Goal: Task Accomplishment & Management: Use online tool/utility

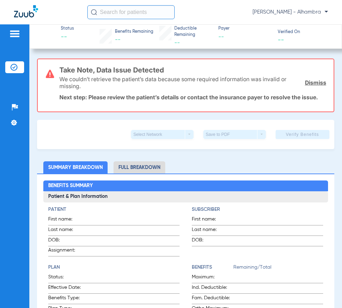
click at [14, 60] on div "Patients Insurance Verification Setup Help Center Settings" at bounding box center [14, 178] width 29 height 308
drag, startPoint x: 12, startPoint y: 67, endPoint x: 31, endPoint y: 73, distance: 20.6
click at [12, 66] on img at bounding box center [13, 67] width 7 height 7
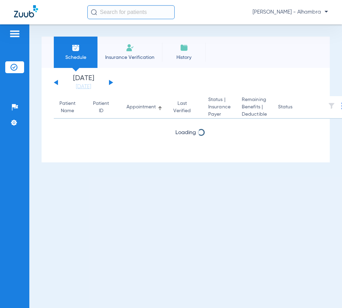
click at [111, 85] on div "Saturday 06-14-2025 Sunday 06-15-2025 Monday 06-16-2025 Tuesday 06-17-2025 Wedn…" at bounding box center [83, 82] width 59 height 15
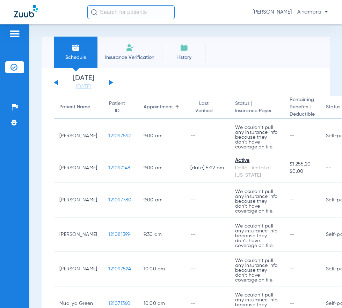
click at [110, 83] on button at bounding box center [111, 82] width 4 height 5
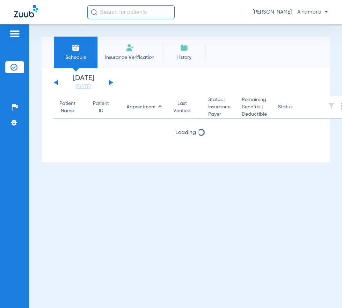
click at [110, 83] on button at bounding box center [111, 82] width 4 height 5
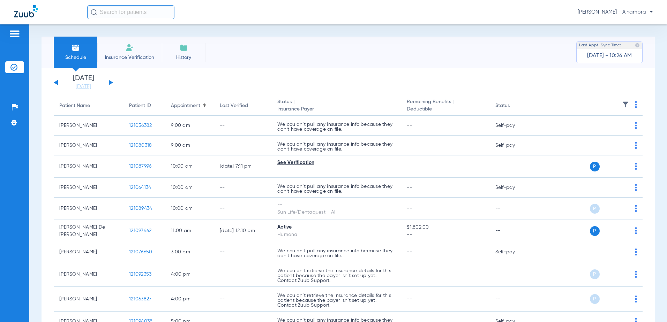
click at [341, 104] on img at bounding box center [636, 104] width 2 height 7
drag, startPoint x: 601, startPoint y: 132, endPoint x: 455, endPoint y: 56, distance: 165.0
click at [341, 132] on span "Verify All" at bounding box center [605, 132] width 42 height 5
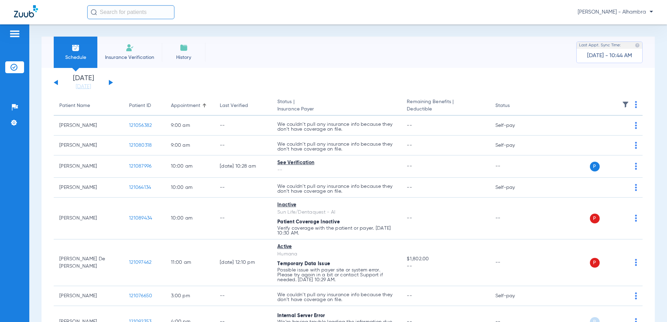
click at [341, 104] on th at bounding box center [590, 106] width 106 height 20
click at [341, 104] on img at bounding box center [636, 104] width 2 height 7
drag, startPoint x: 598, startPoint y: 129, endPoint x: 526, endPoint y: 86, distance: 84.0
click at [341, 126] on button "Verify All" at bounding box center [605, 132] width 53 height 14
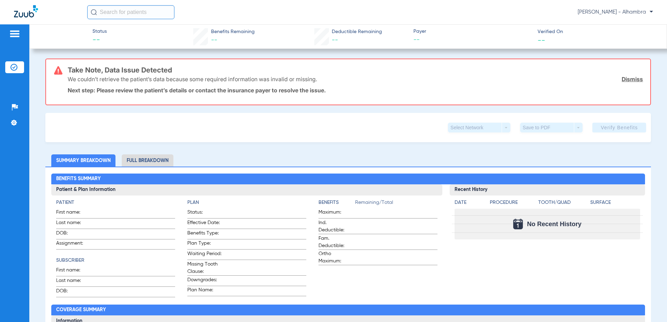
click at [16, 37] on img at bounding box center [14, 34] width 11 height 8
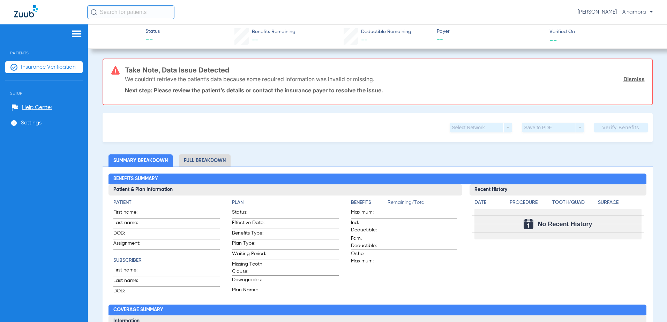
click at [45, 68] on span "Insurance Verification" at bounding box center [48, 67] width 55 height 7
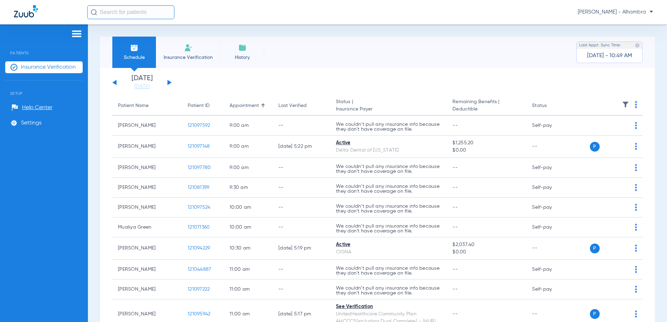
click at [170, 83] on button at bounding box center [170, 82] width 4 height 5
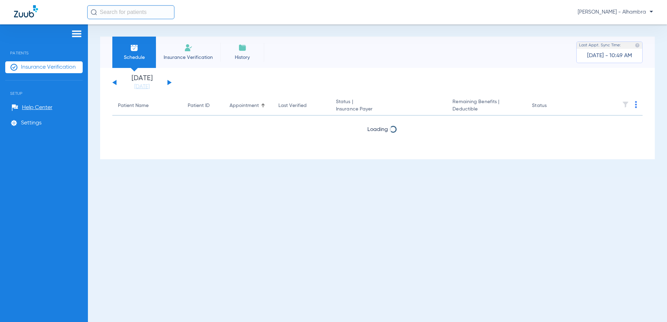
click at [170, 83] on button at bounding box center [170, 82] width 4 height 5
